Goal: Navigation & Orientation: Find specific page/section

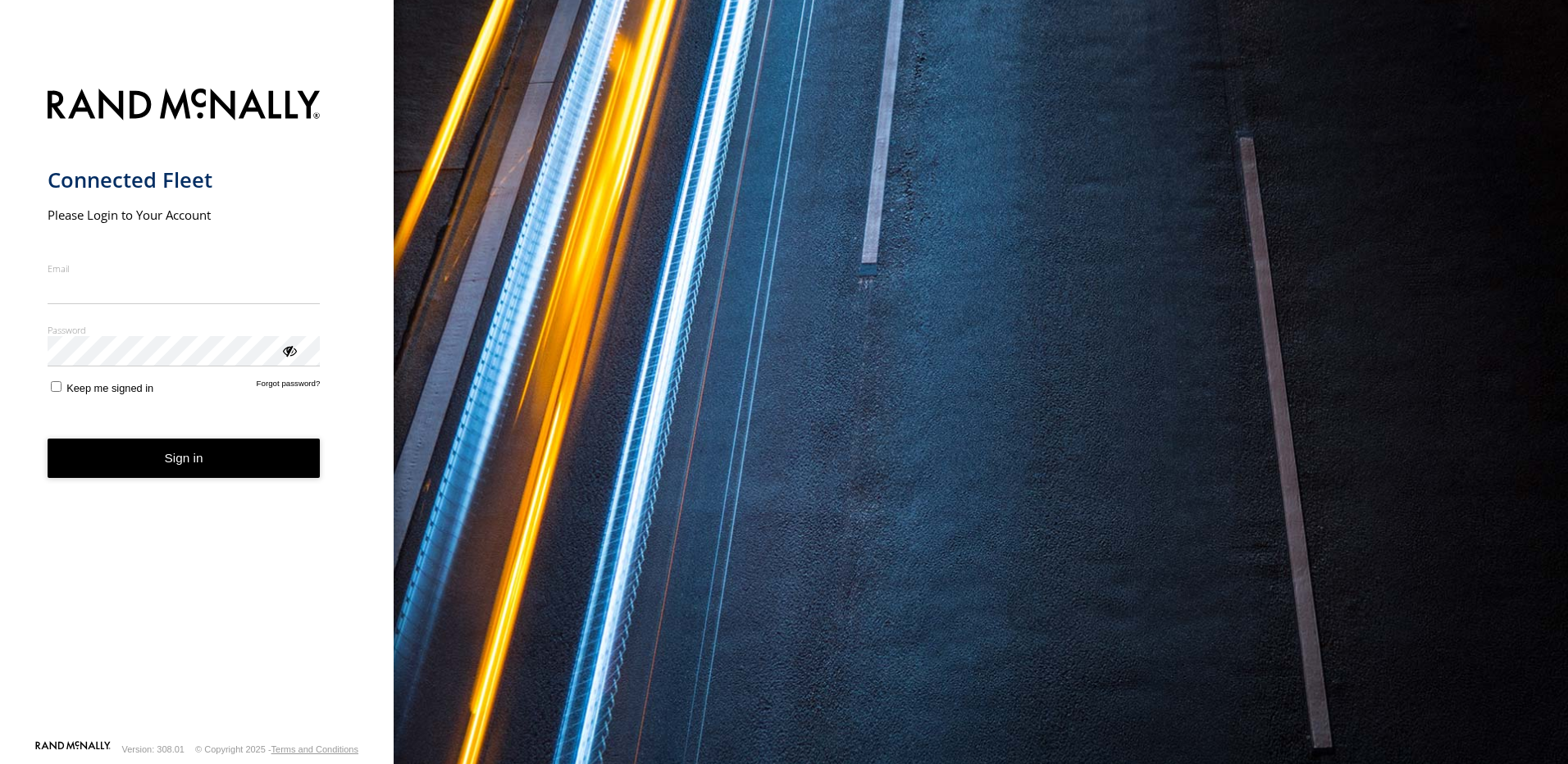
type input "**********"
click at [218, 467] on button "Sign in" at bounding box center [183, 458] width 273 height 40
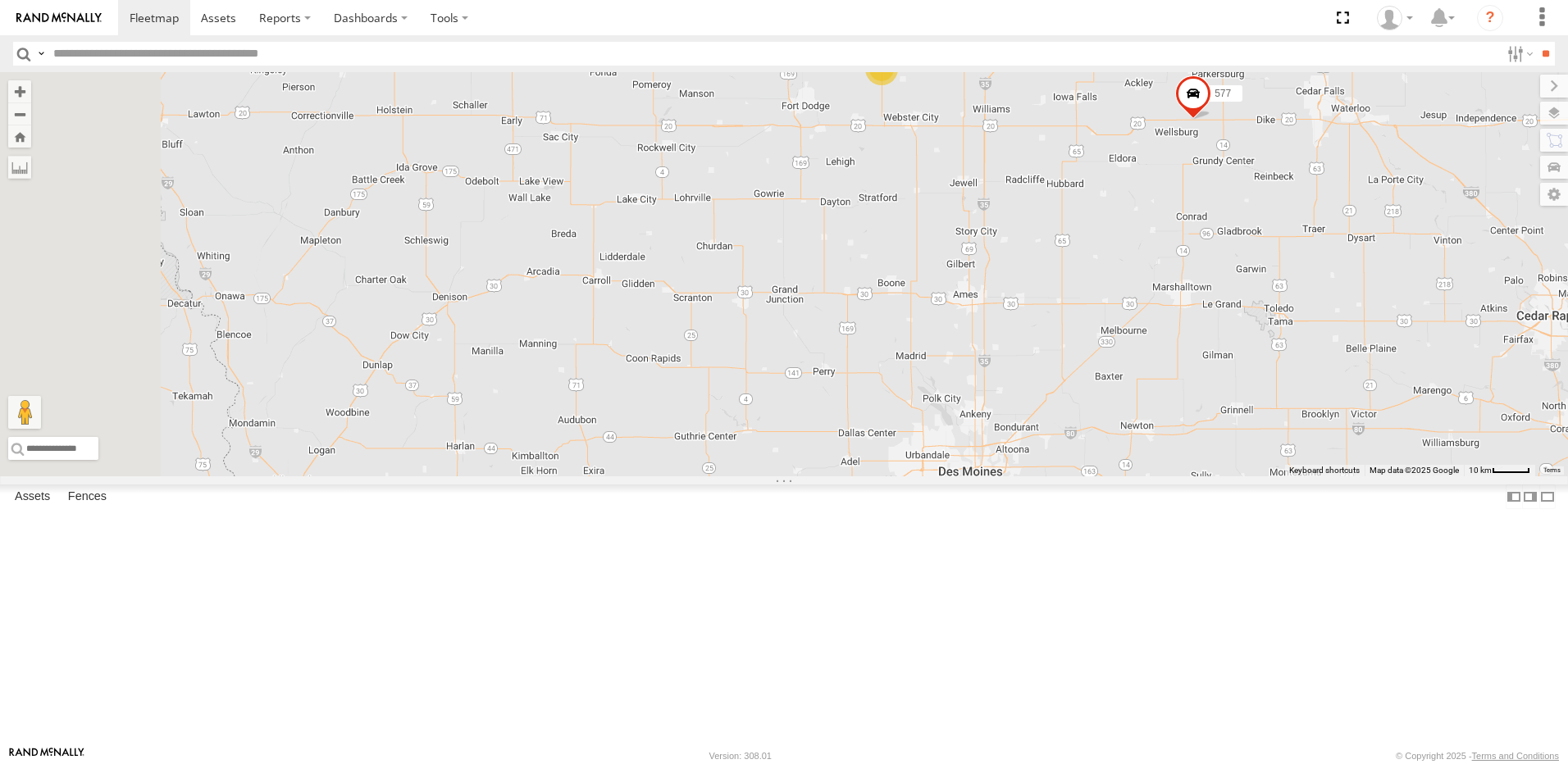
drag, startPoint x: 596, startPoint y: 242, endPoint x: 790, endPoint y: 265, distance: 195.4
click at [751, 263] on div "577 BRSME21213419023263 559 549 4" at bounding box center [784, 275] width 1568 height 404
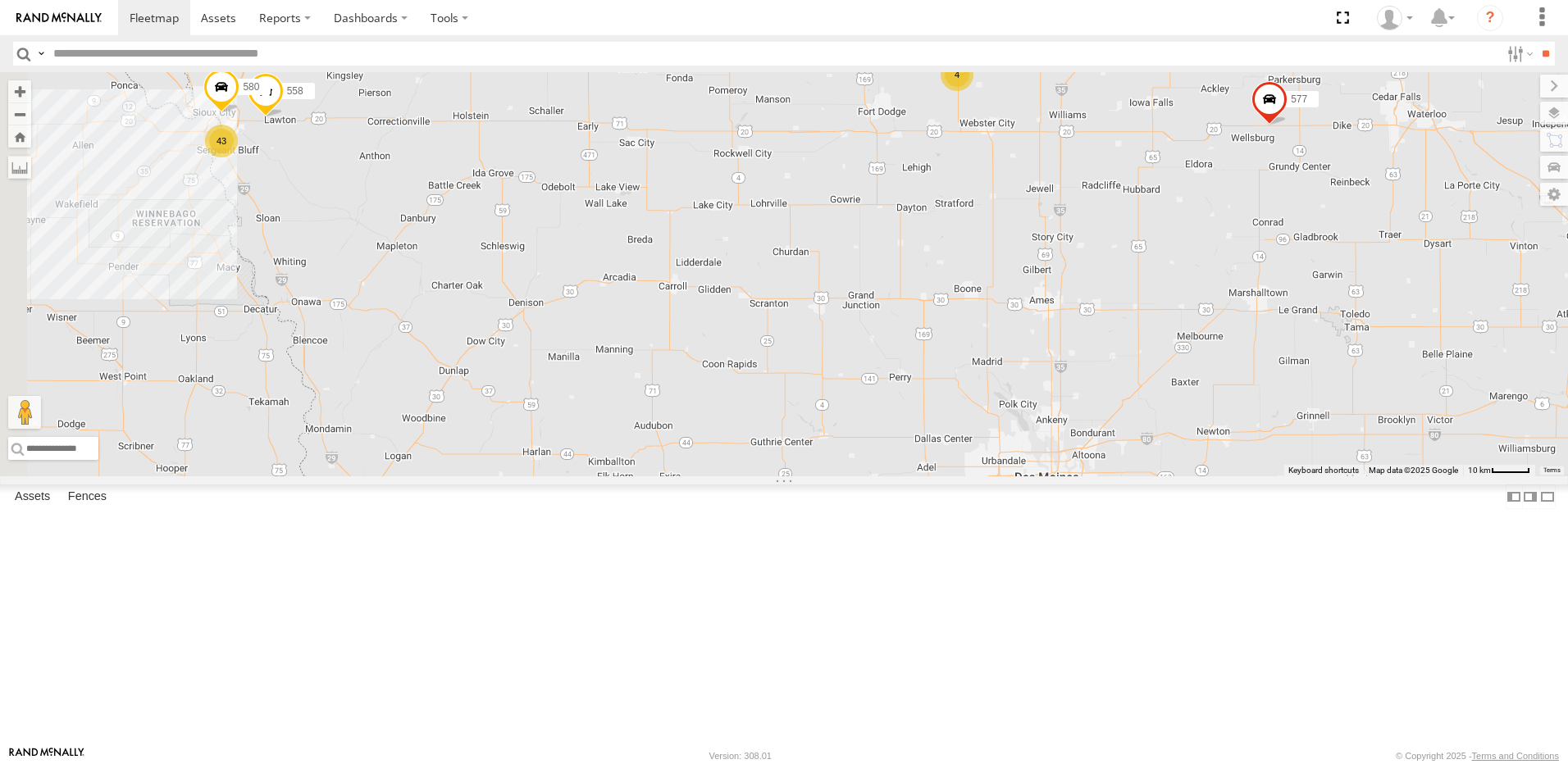
click at [973, 91] on div "4" at bounding box center [957, 74] width 33 height 33
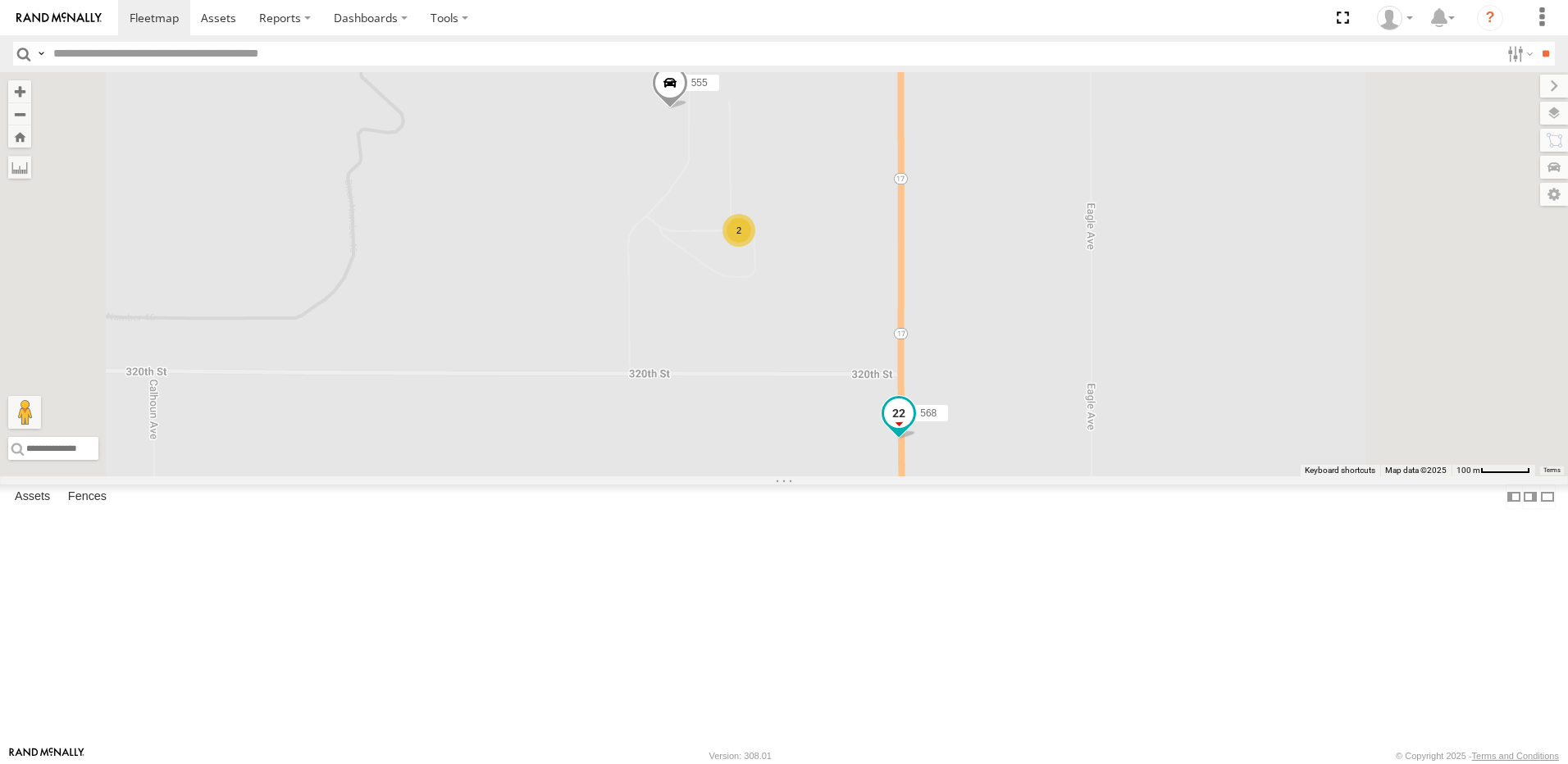
click at [914, 428] on span at bounding box center [899, 413] width 30 height 30
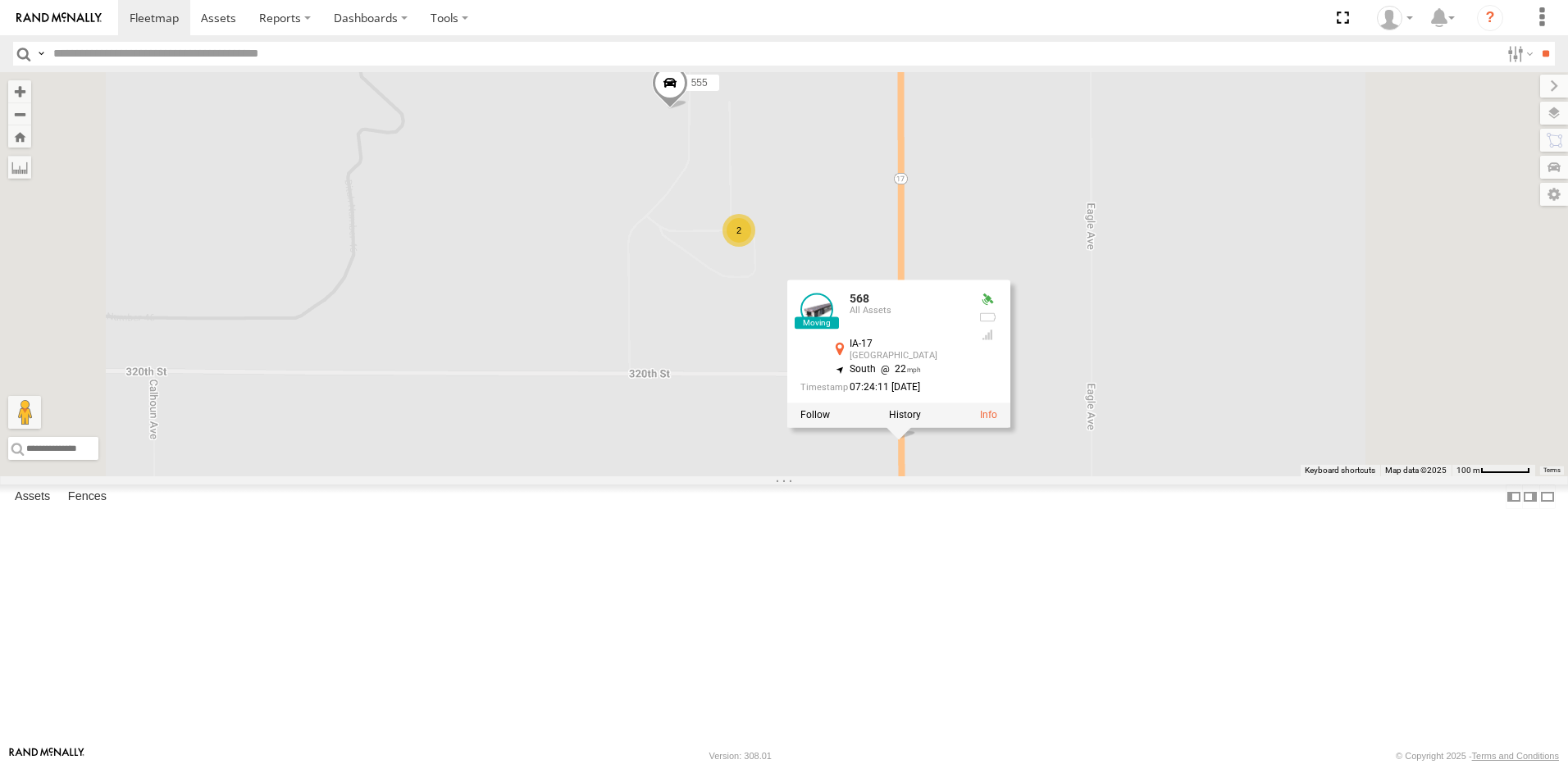
click at [756, 247] on div "2" at bounding box center [738, 230] width 33 height 33
